Goal: Book appointment/travel/reservation

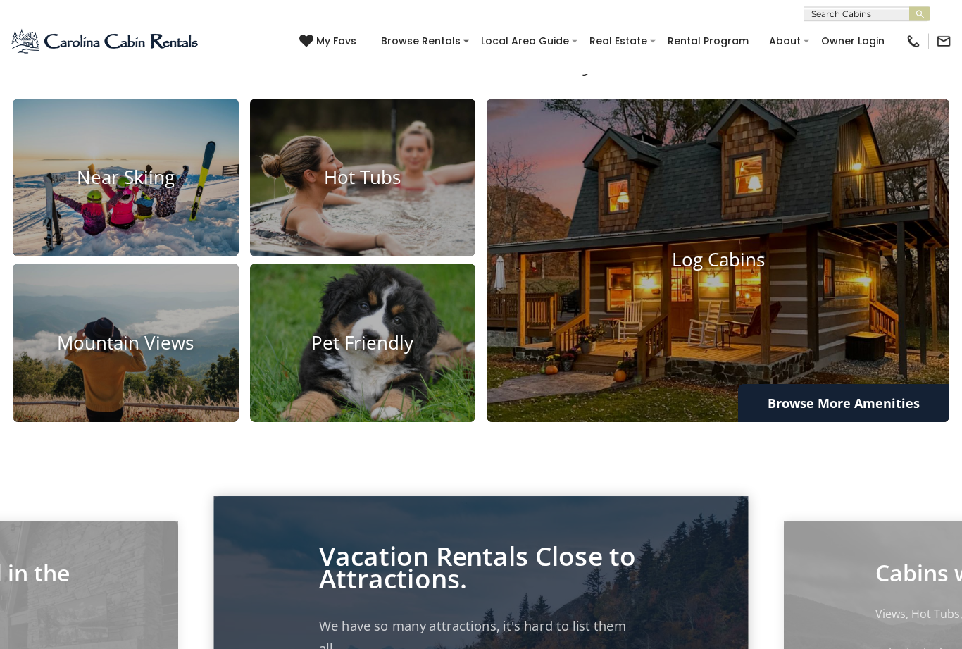
scroll to position [919, 0]
click at [853, 363] on img at bounding box center [718, 261] width 463 height 324
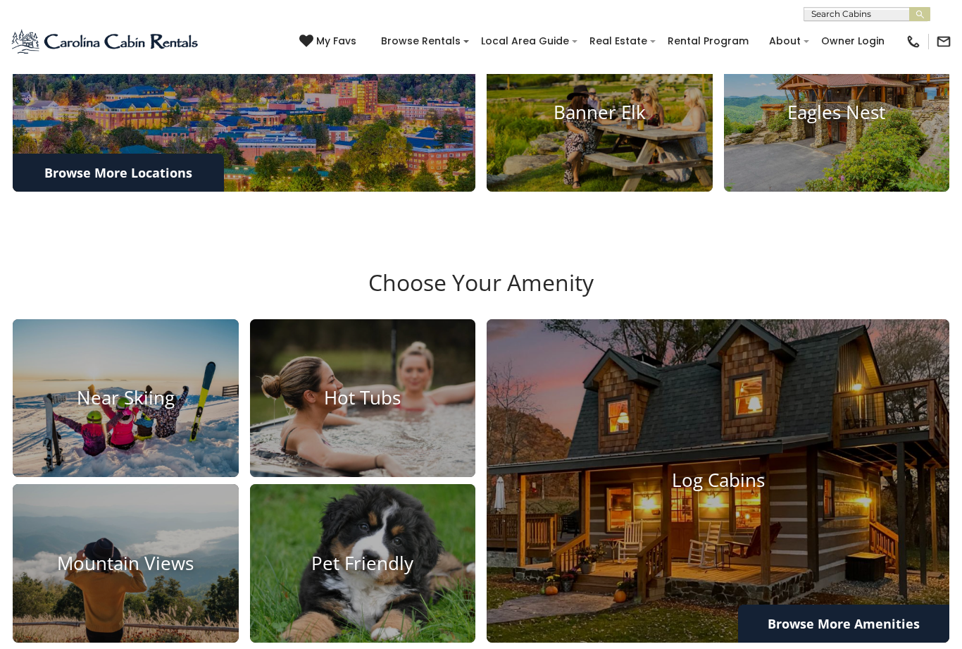
scroll to position [669, 0]
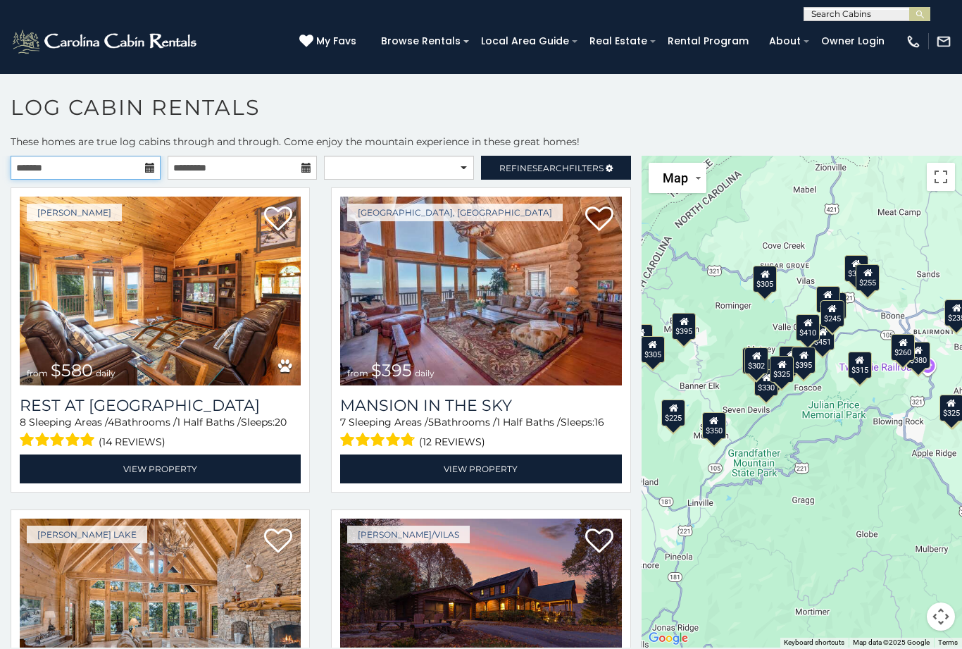
click at [148, 161] on input "text" at bounding box center [86, 168] width 150 height 24
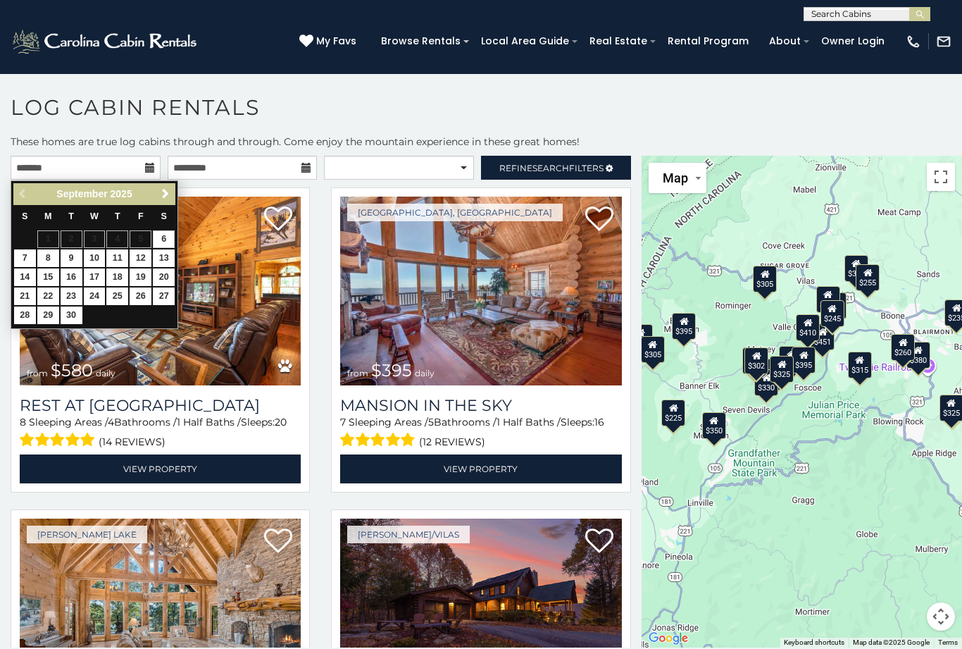
click at [168, 199] on span "Next" at bounding box center [165, 193] width 11 height 11
click at [170, 195] on span "Next" at bounding box center [165, 193] width 11 height 11
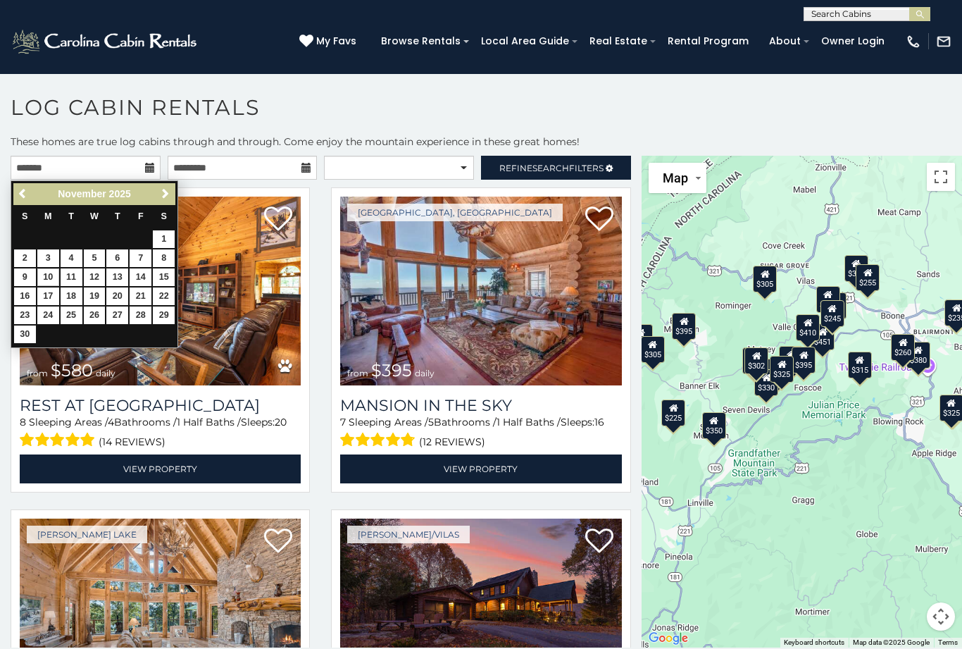
click at [46, 277] on link "10" at bounding box center [48, 277] width 22 height 18
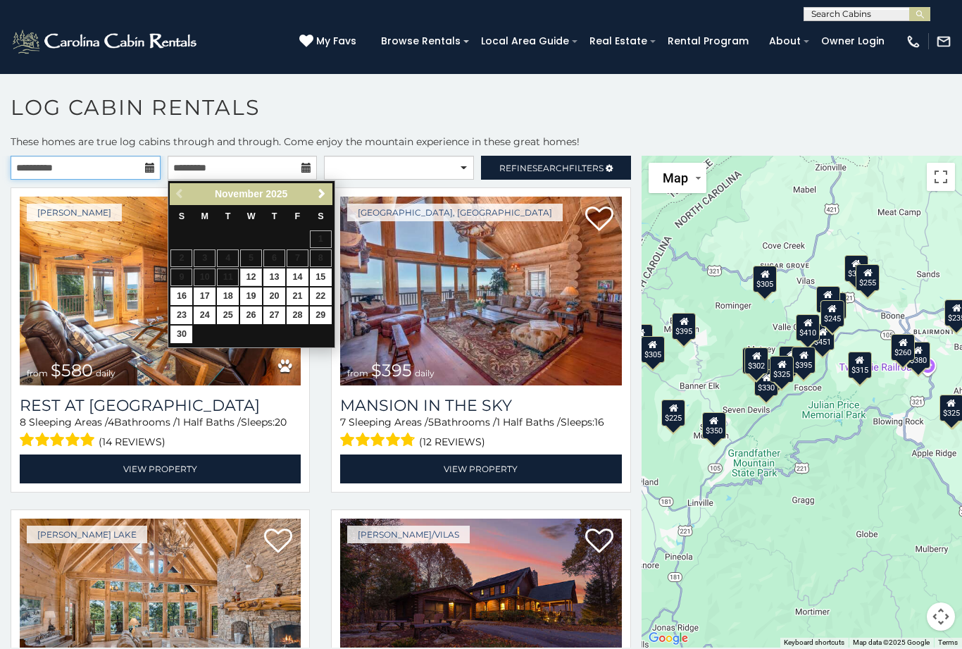
click at [143, 172] on input "**********" at bounding box center [86, 168] width 150 height 24
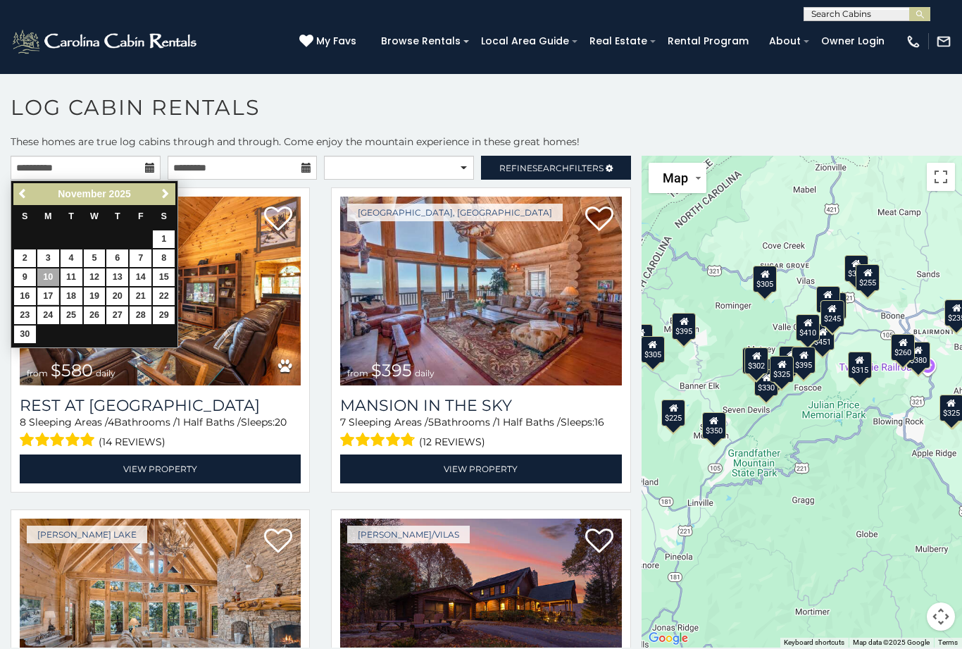
click at [54, 297] on link "17" at bounding box center [48, 296] width 22 height 18
type input "**********"
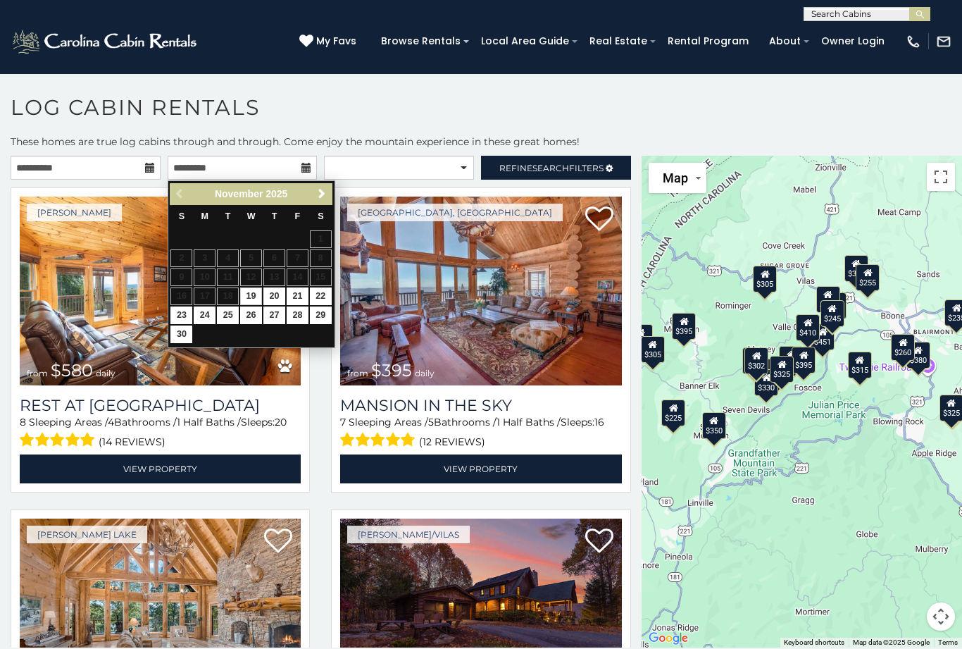
click at [232, 309] on link "25" at bounding box center [228, 315] width 22 height 18
type input "**********"
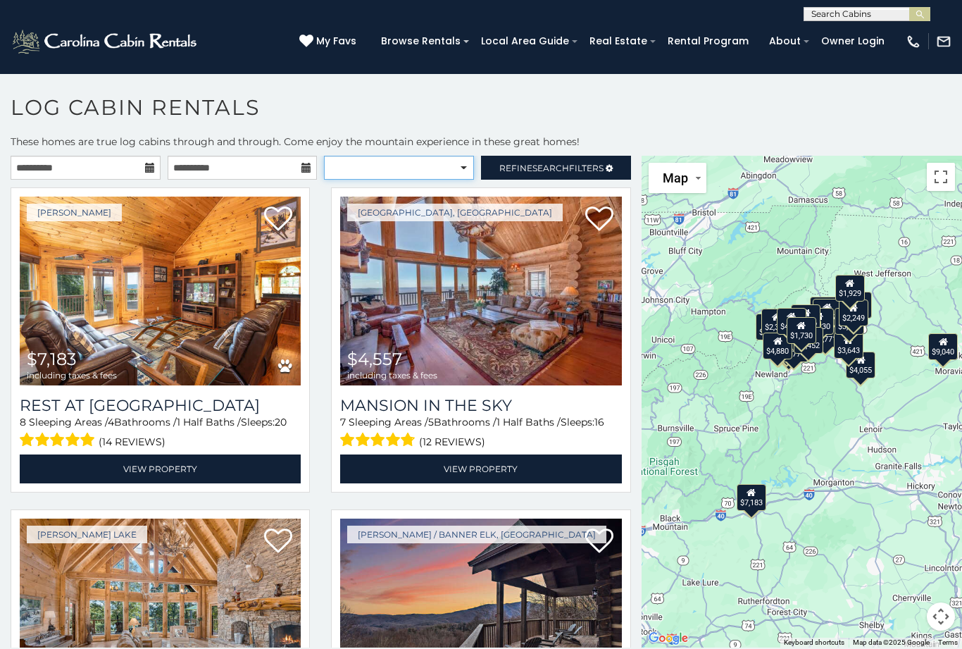
click at [430, 170] on select "**********" at bounding box center [399, 168] width 150 height 24
select select "**********"
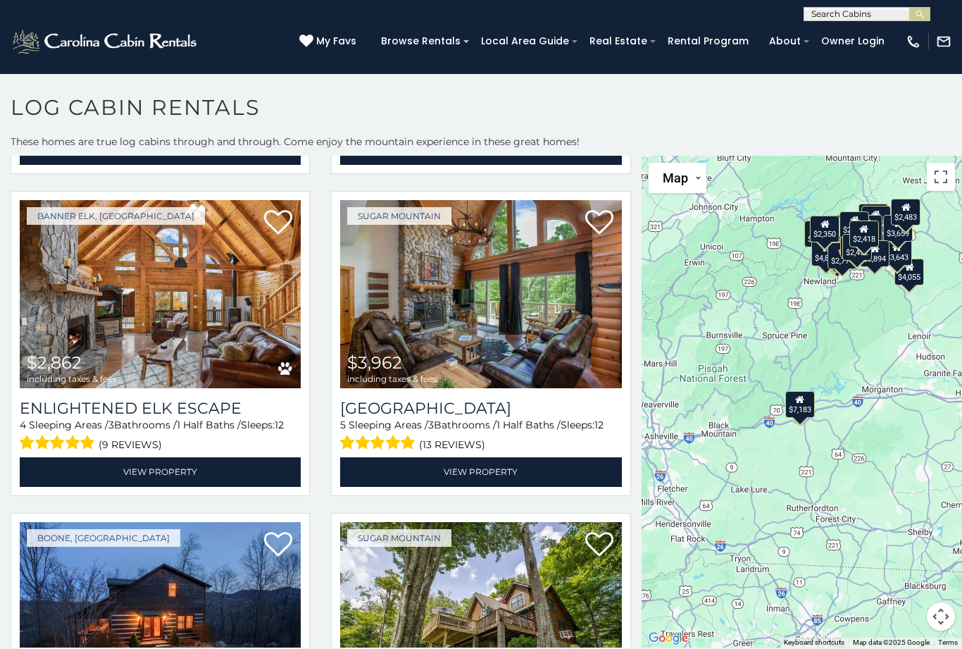
scroll to position [2248, 0]
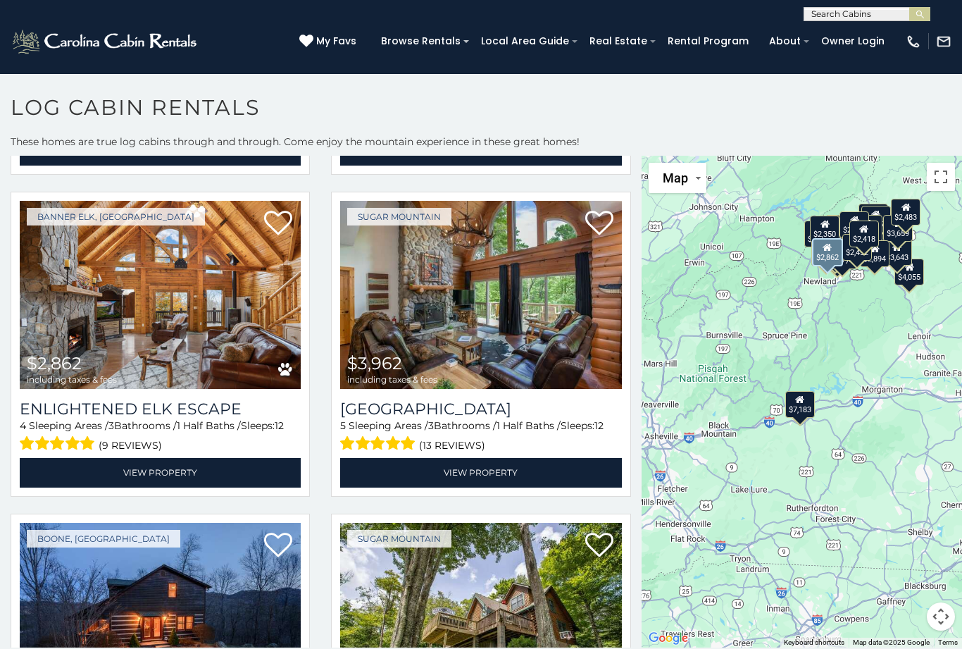
click at [168, 468] on link "View Property" at bounding box center [160, 472] width 281 height 29
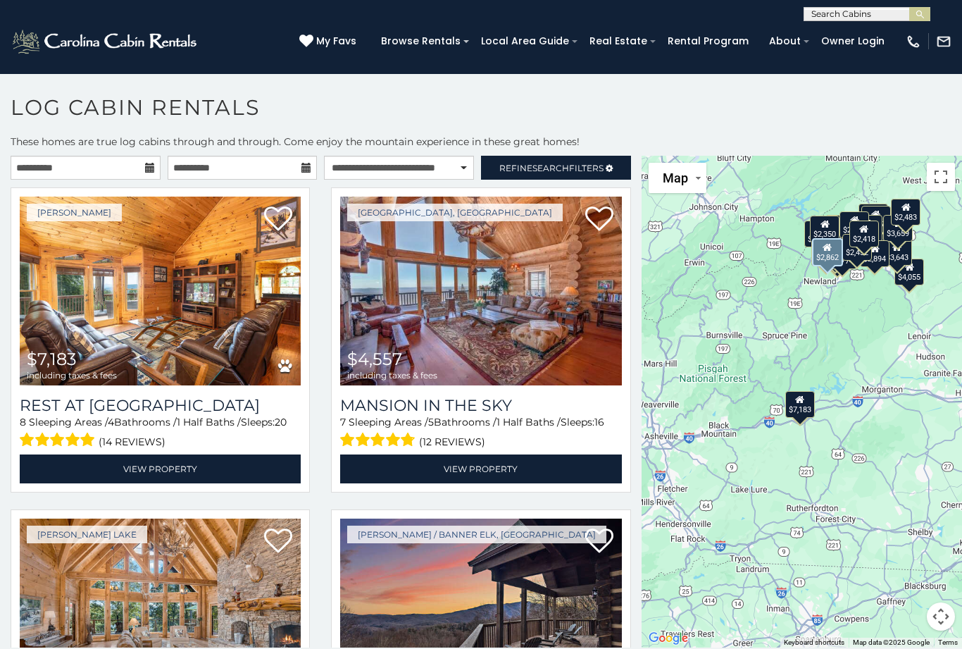
scroll to position [0, 0]
click at [573, 168] on span "Refine Search Filters" at bounding box center [551, 168] width 104 height 11
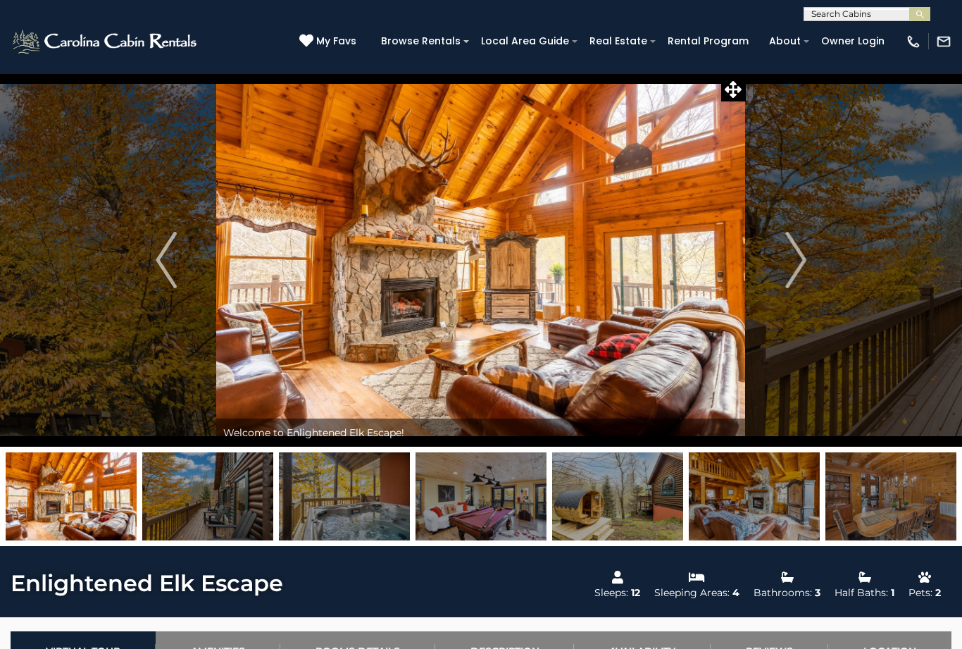
click at [838, 279] on button "Next" at bounding box center [796, 259] width 100 height 373
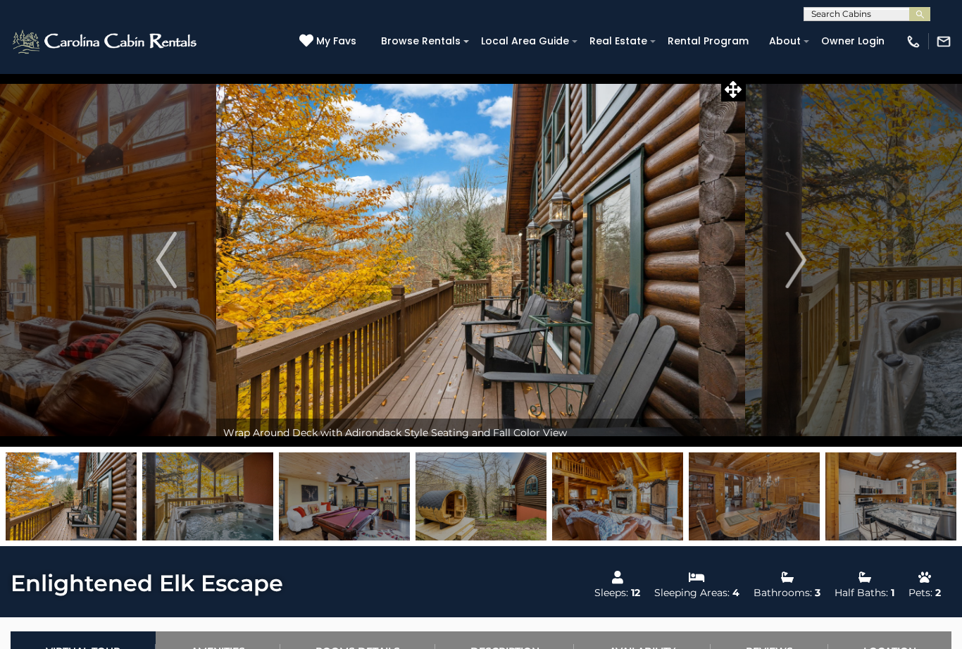
click at [227, 502] on img at bounding box center [207, 496] width 131 height 88
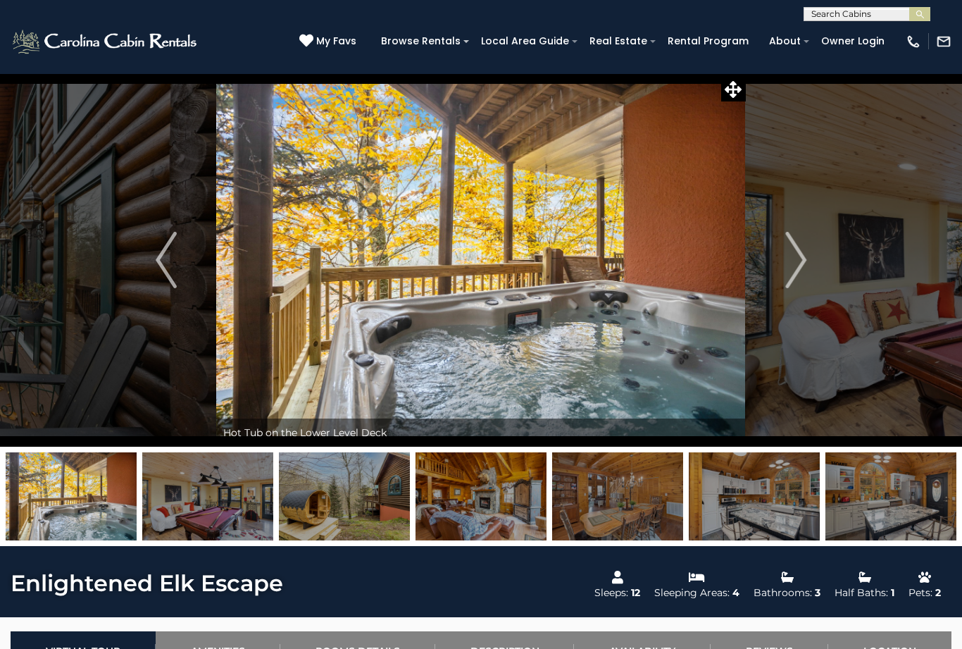
click at [347, 497] on img at bounding box center [344, 496] width 131 height 88
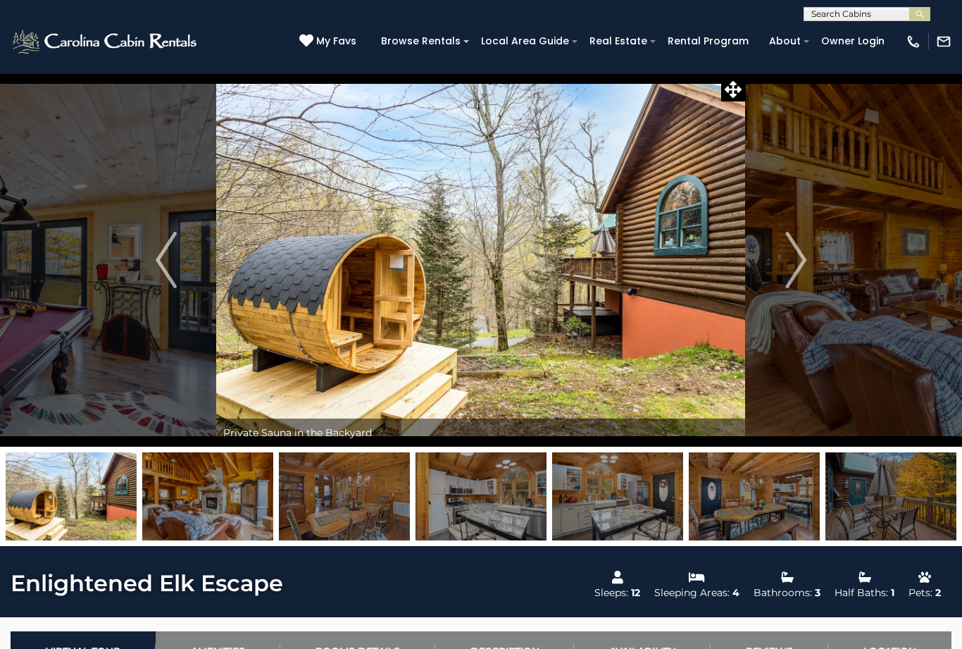
click at [788, 269] on img "Next" at bounding box center [796, 260] width 21 height 56
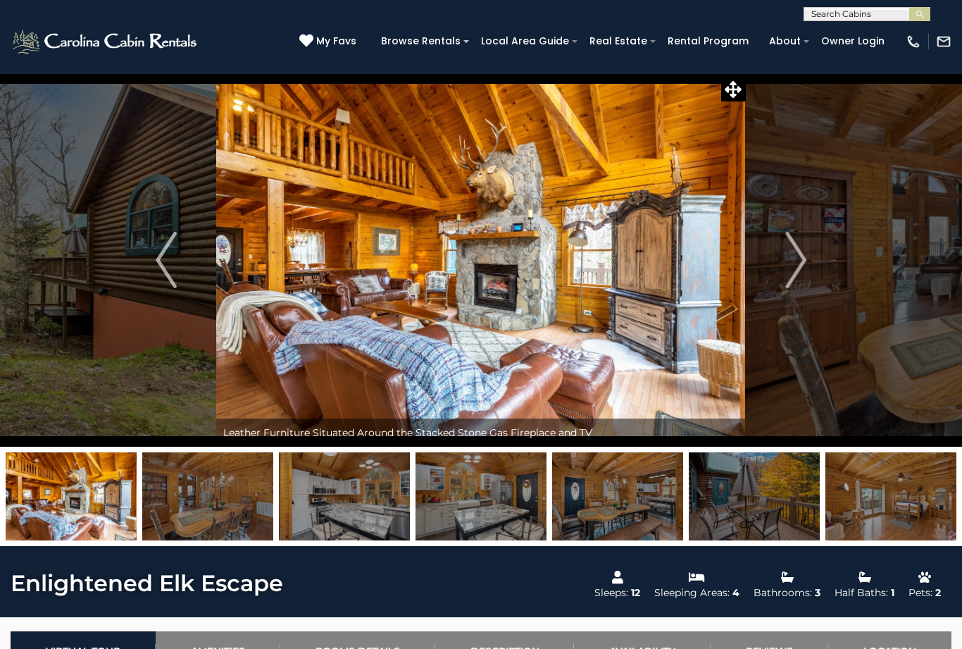
click at [336, 513] on img at bounding box center [344, 496] width 131 height 88
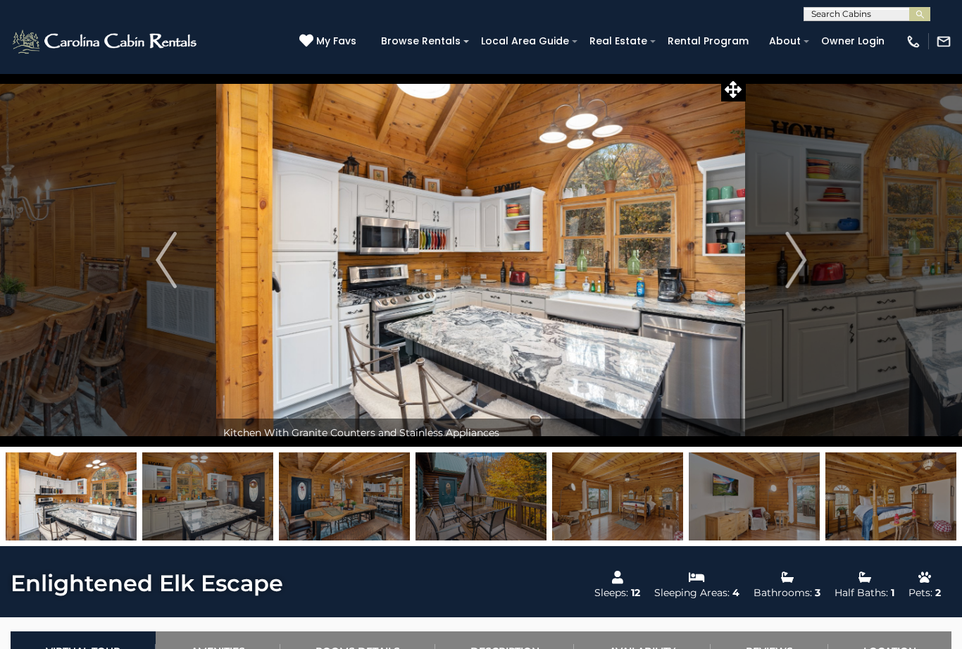
click at [202, 509] on img at bounding box center [207, 496] width 131 height 88
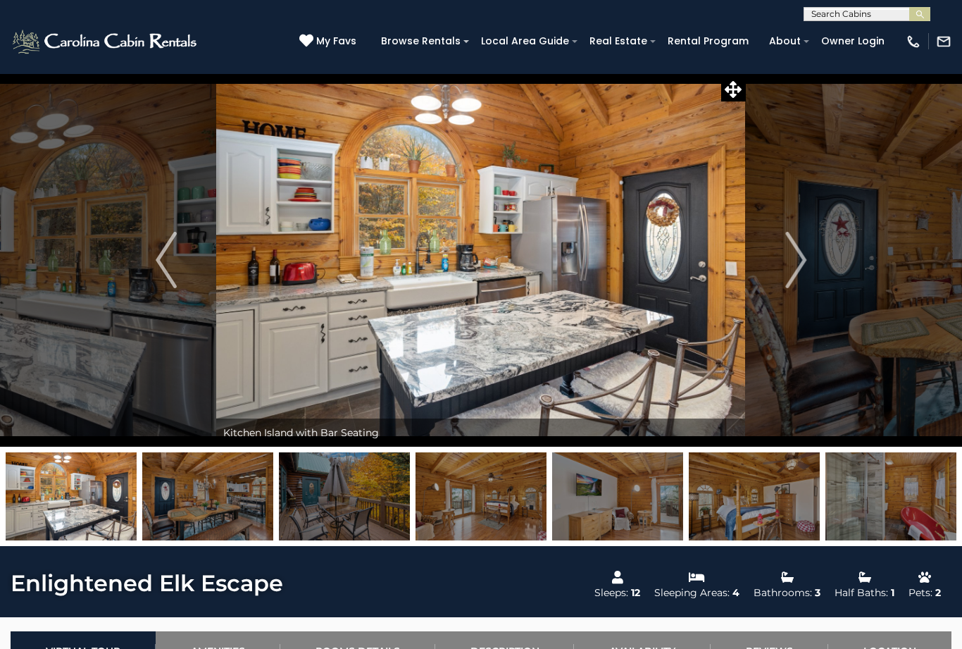
click at [222, 518] on img at bounding box center [207, 496] width 131 height 88
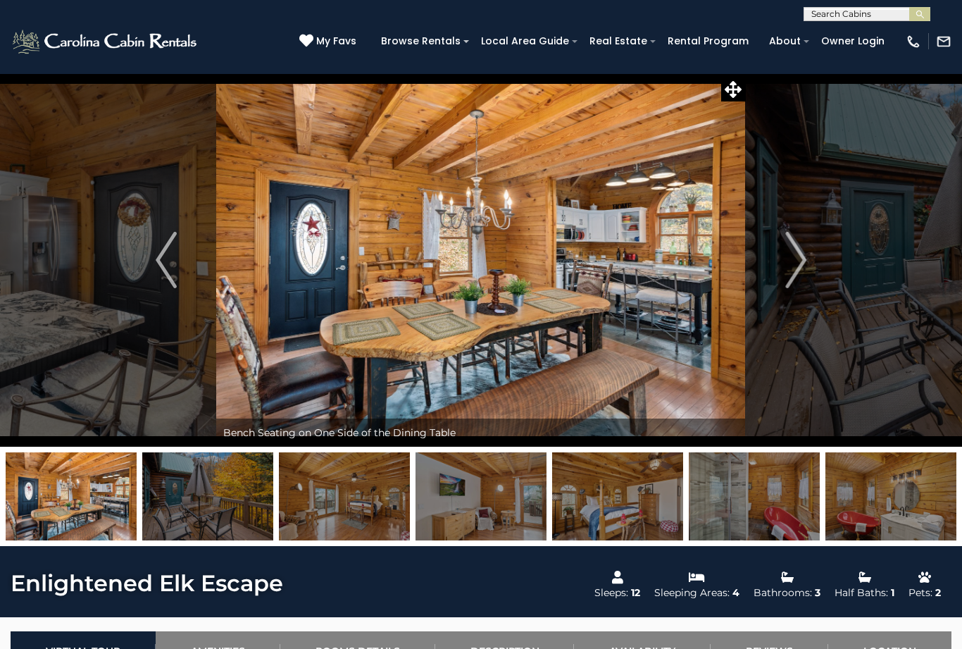
click at [231, 509] on img at bounding box center [207, 496] width 131 height 88
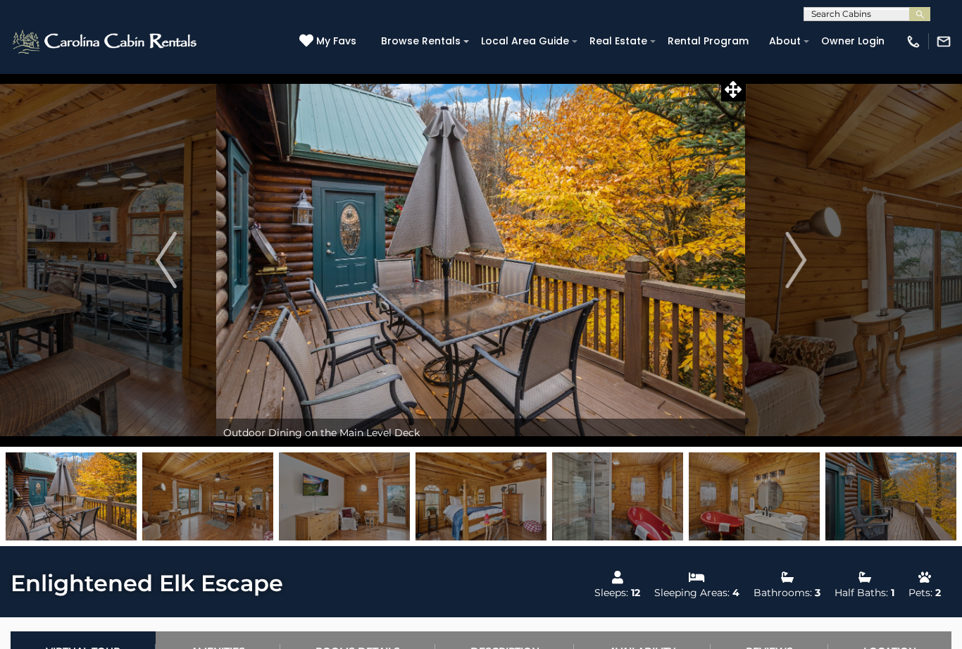
click at [237, 502] on img at bounding box center [207, 496] width 131 height 88
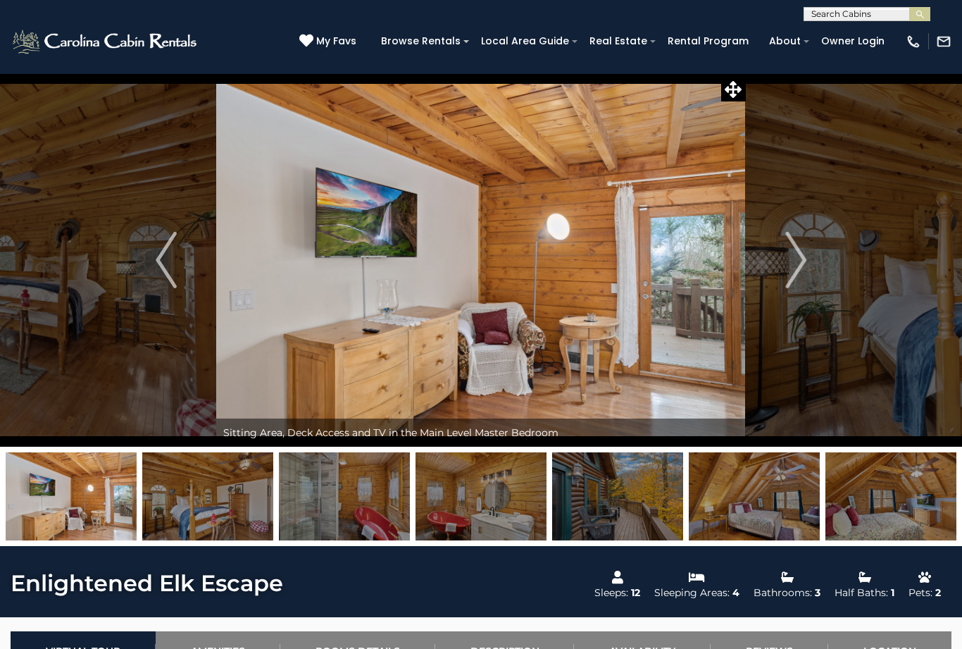
click at [207, 497] on img at bounding box center [207, 496] width 131 height 88
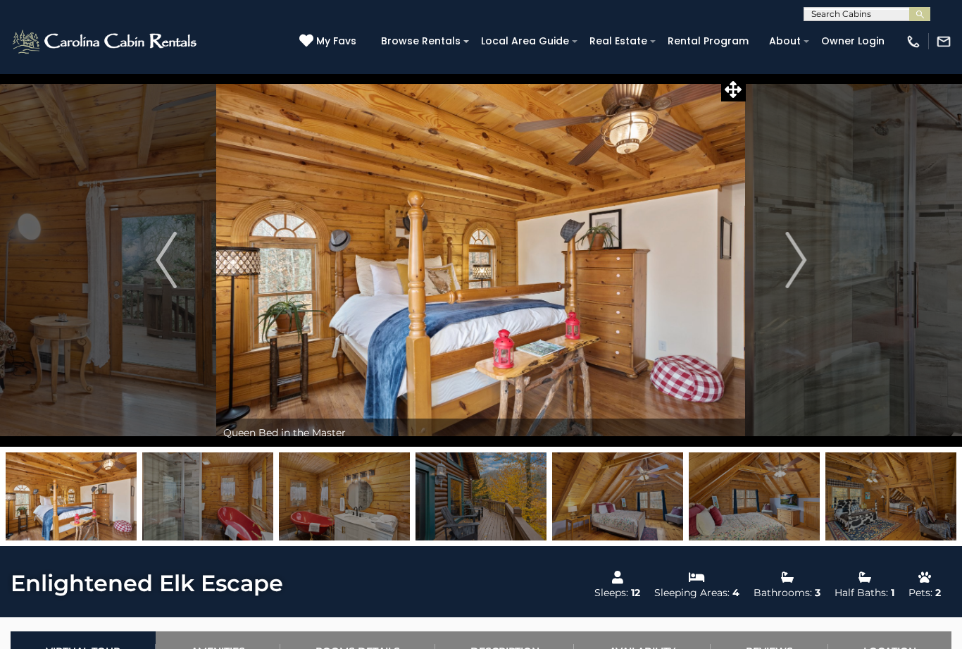
click at [216, 507] on img at bounding box center [207, 496] width 131 height 88
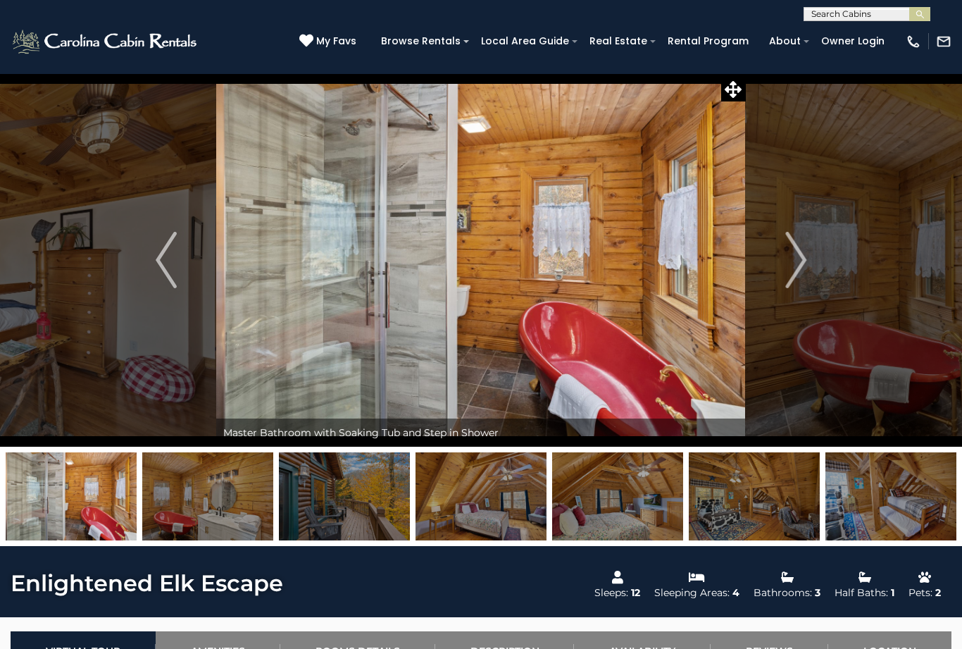
click at [217, 497] on img at bounding box center [207, 496] width 131 height 88
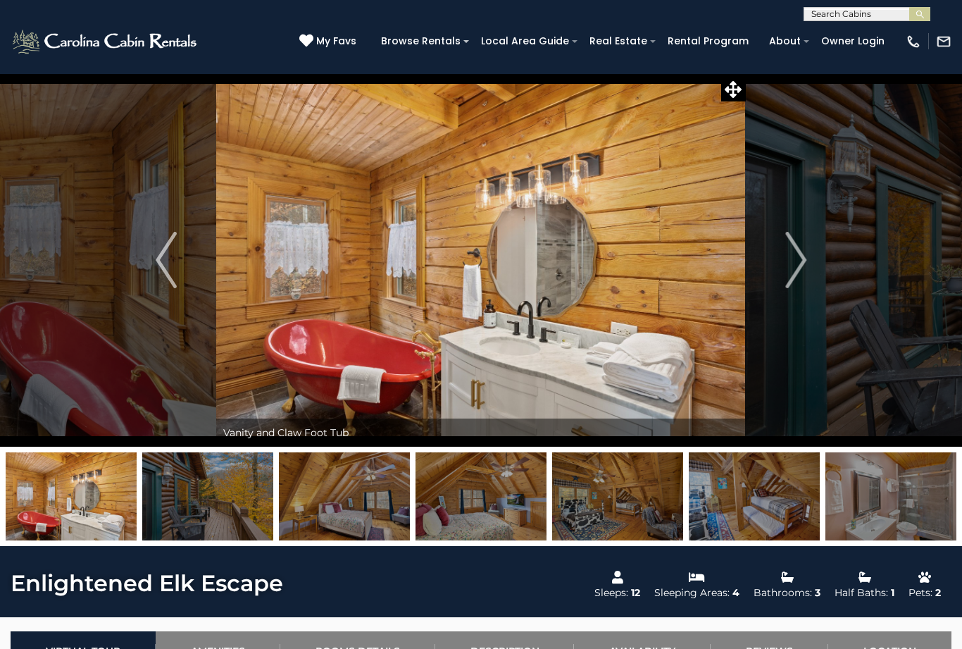
click at [213, 493] on img at bounding box center [207, 496] width 131 height 88
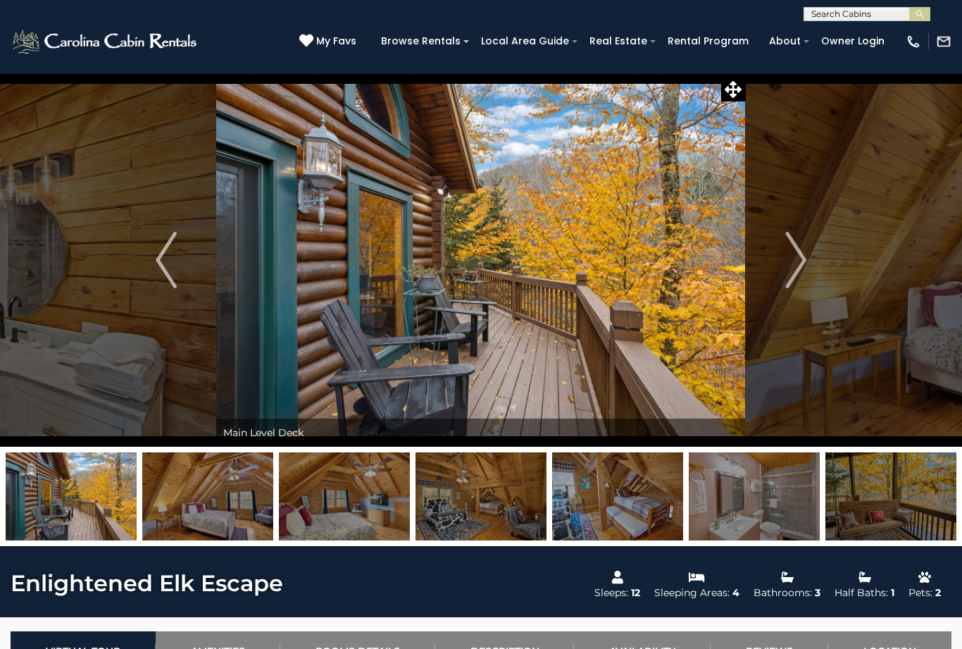
click at [222, 509] on img at bounding box center [207, 496] width 131 height 88
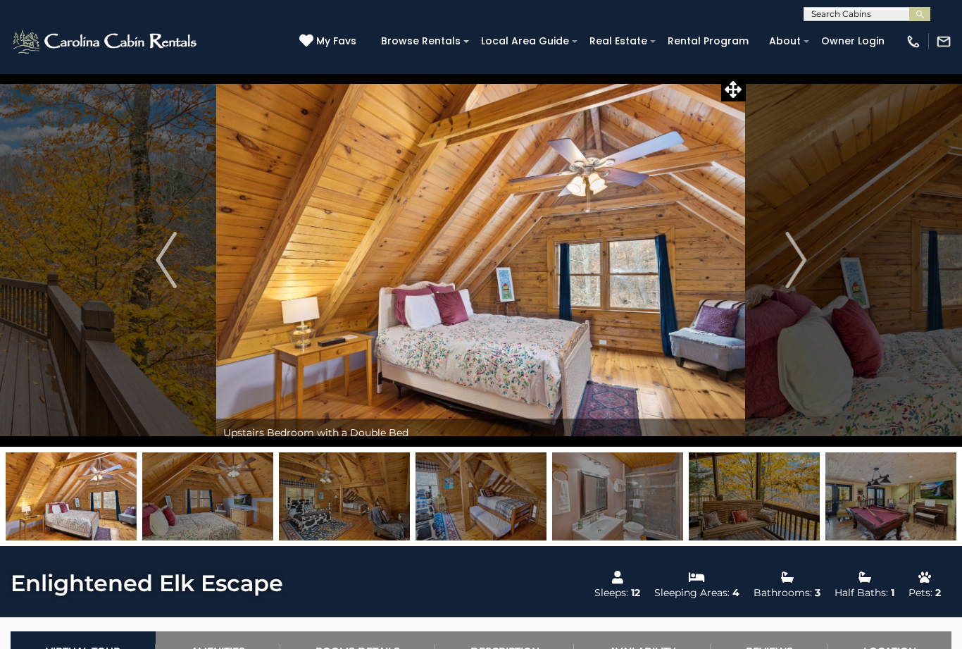
click at [222, 495] on img at bounding box center [207, 496] width 131 height 88
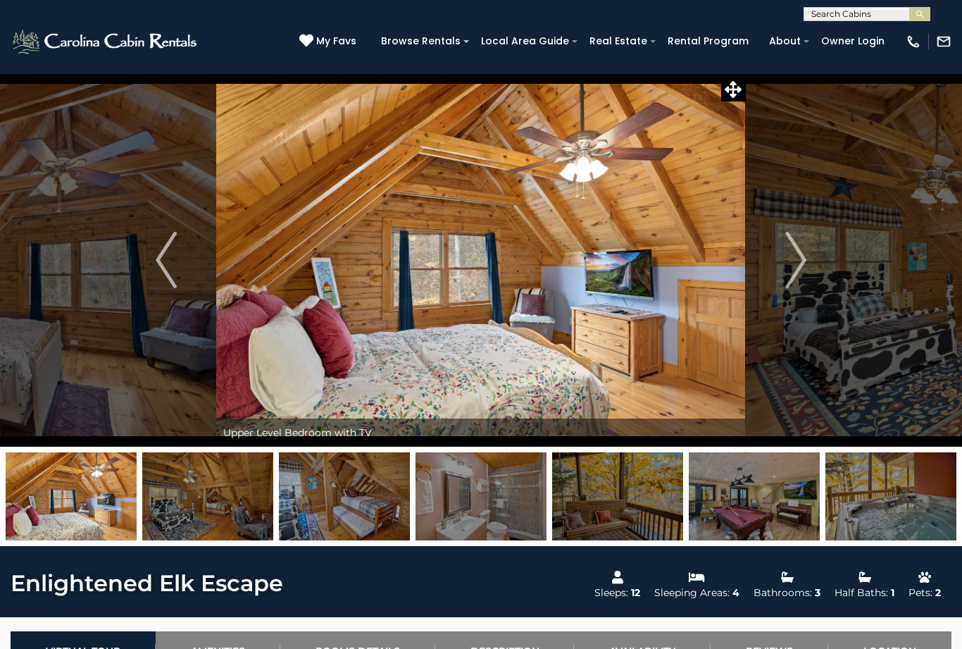
click at [236, 496] on img at bounding box center [207, 496] width 131 height 88
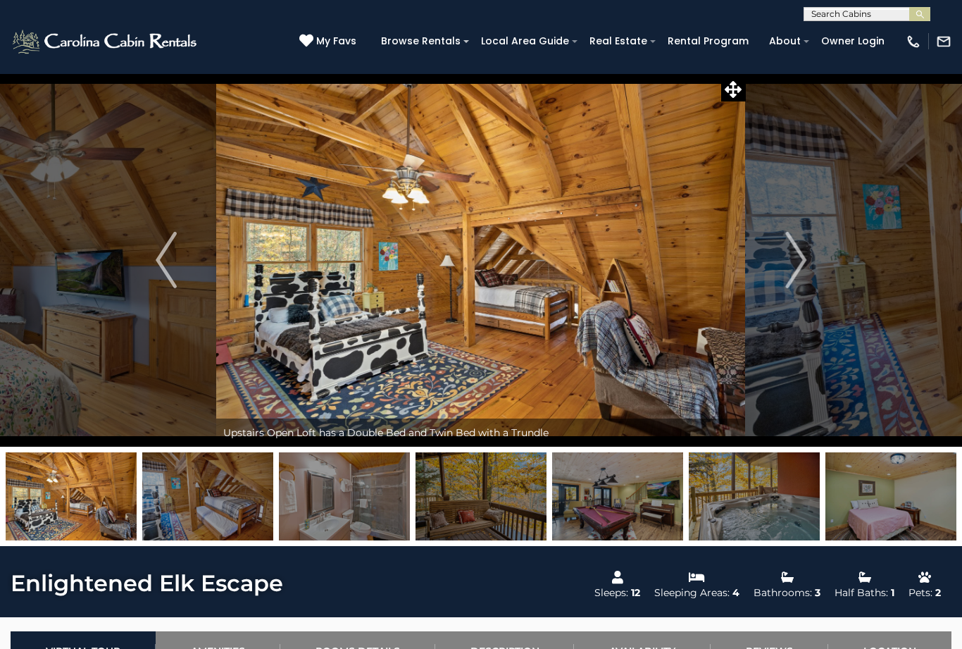
click at [214, 495] on img at bounding box center [207, 496] width 131 height 88
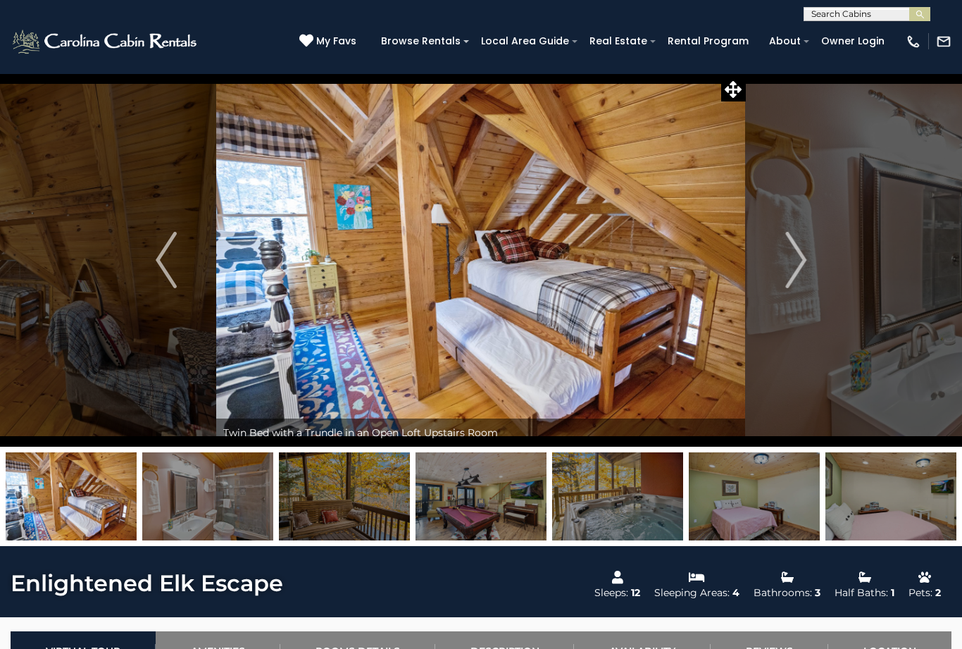
click at [215, 503] on img at bounding box center [207, 496] width 131 height 88
